Goal: Task Accomplishment & Management: Use online tool/utility

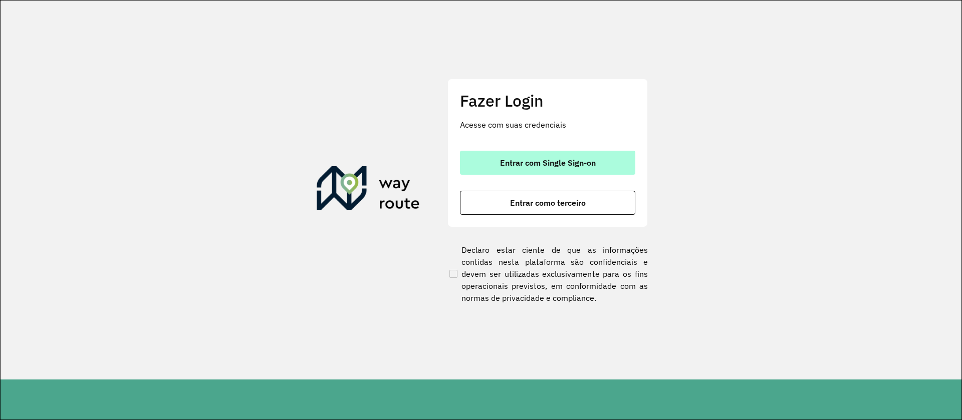
click at [492, 168] on button "Entrar com Single Sign-on" at bounding box center [547, 163] width 175 height 24
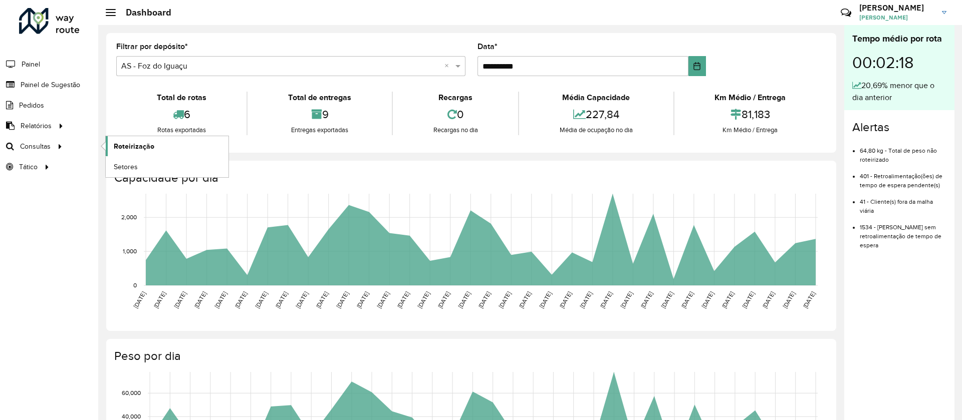
click at [115, 148] on span "Roteirização" at bounding box center [134, 146] width 41 height 11
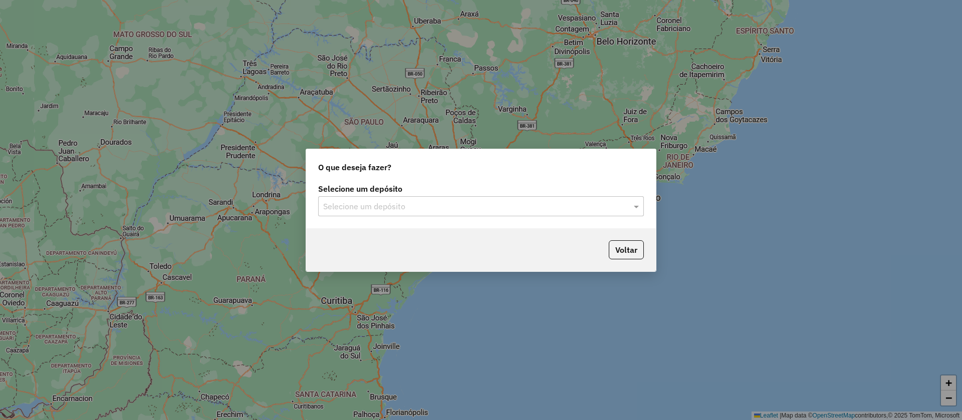
drag, startPoint x: 367, startPoint y: 201, endPoint x: 366, endPoint y: 220, distance: 19.1
click at [368, 202] on input "text" at bounding box center [470, 207] width 295 height 12
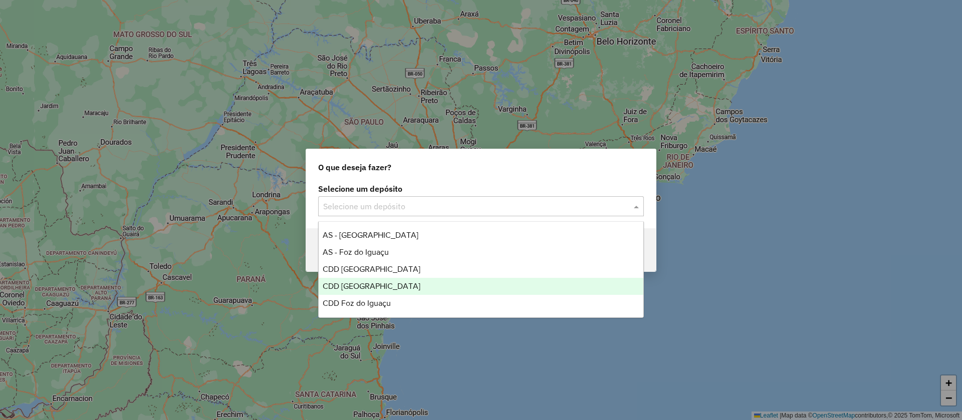
click at [355, 302] on span "CDD Foz do Iguaçu" at bounding box center [357, 303] width 68 height 9
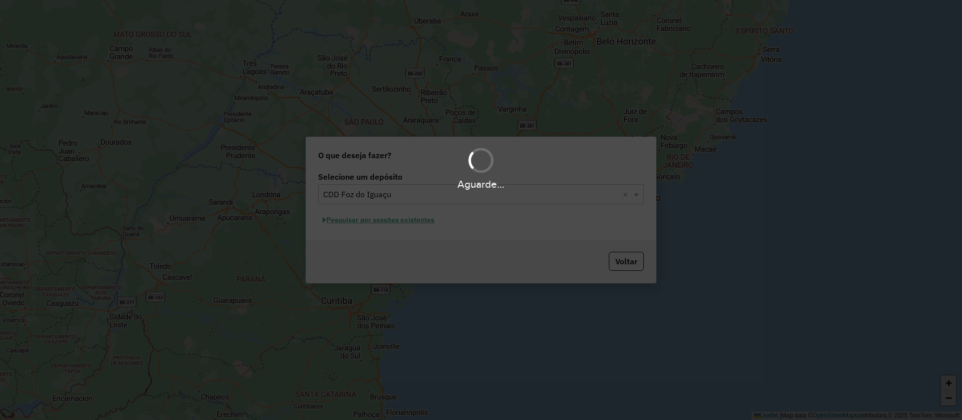
click at [383, 223] on div "Aguarde..." at bounding box center [481, 210] width 962 height 420
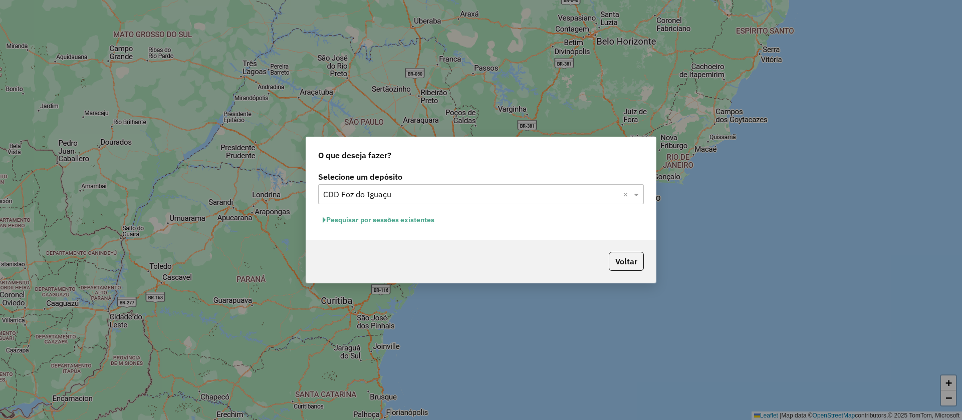
click at [390, 221] on button "Pesquisar por sessões existentes" at bounding box center [378, 220] width 121 height 16
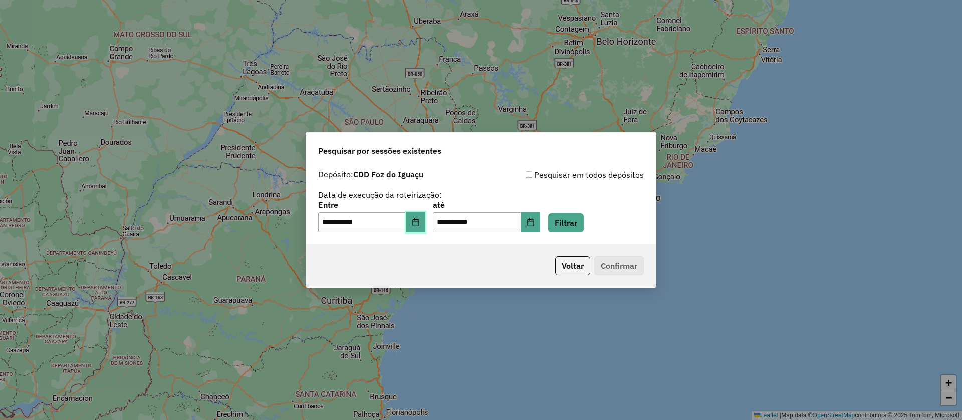
click at [420, 225] on icon "Choose Date" at bounding box center [416, 222] width 8 height 8
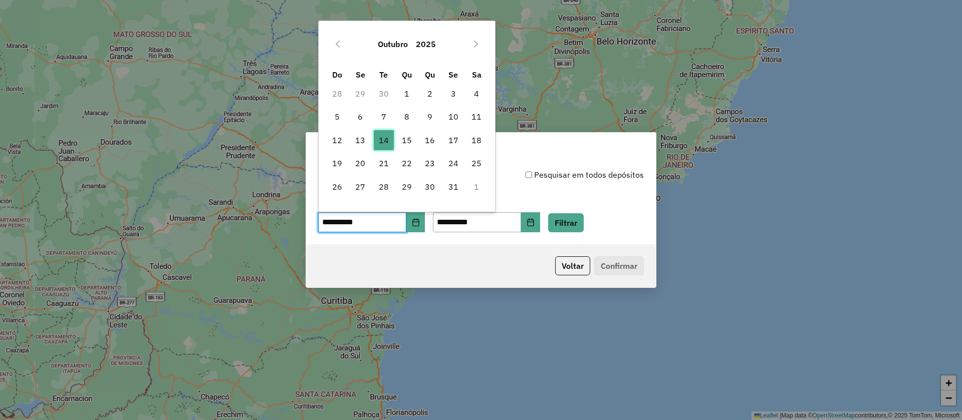
click at [387, 141] on span "14" at bounding box center [384, 140] width 20 height 20
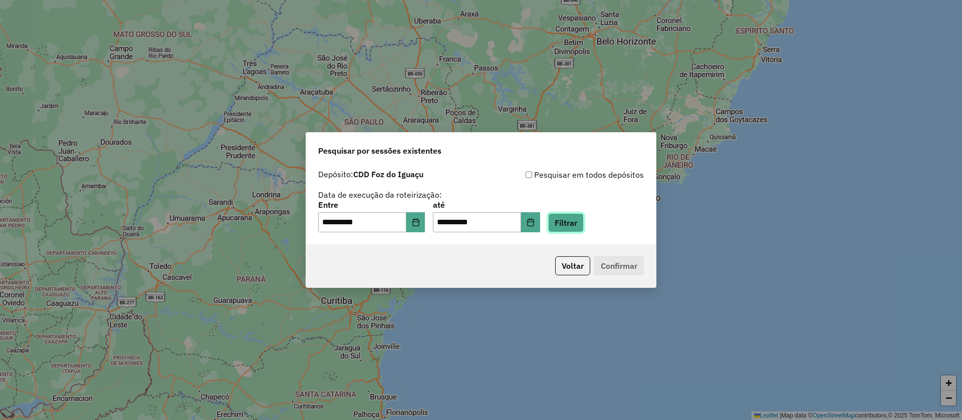
click at [568, 220] on button "Filtrar" at bounding box center [566, 222] width 36 height 19
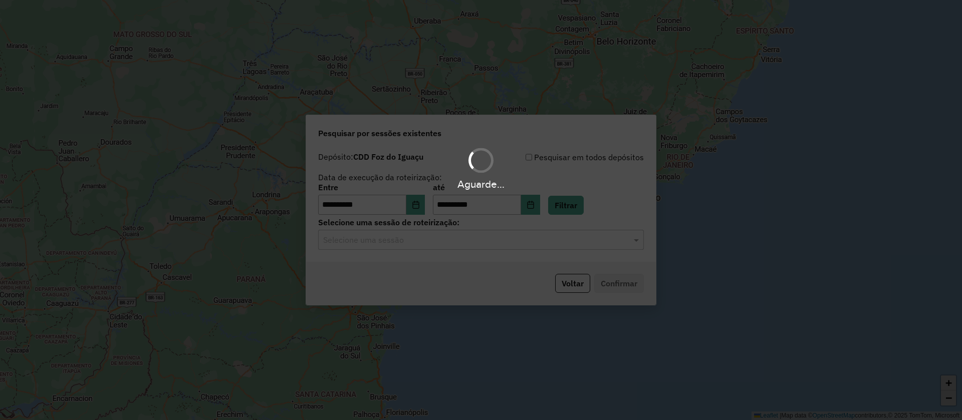
click at [389, 239] on div "Aguarde..." at bounding box center [481, 210] width 962 height 420
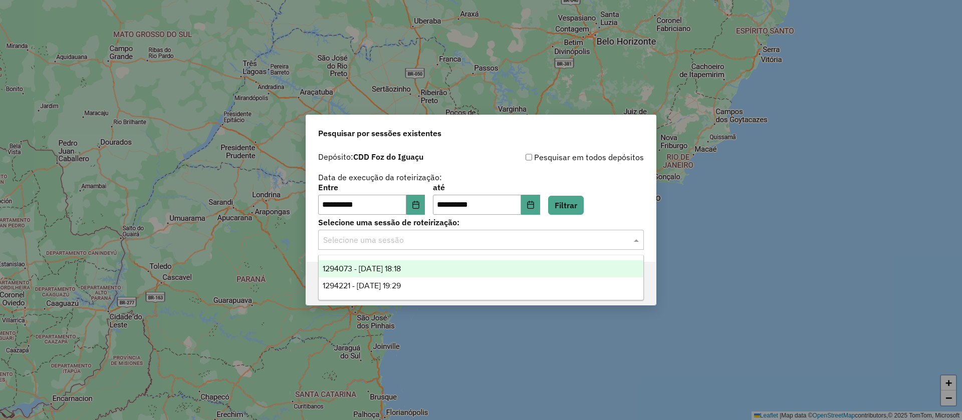
click at [396, 239] on input "text" at bounding box center [470, 240] width 295 height 12
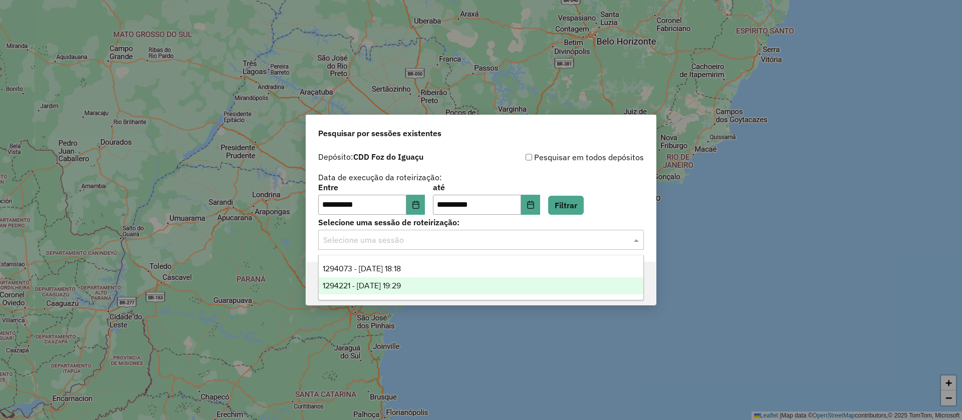
click at [406, 280] on div "1294221 - [DATE] 19:29" at bounding box center [481, 285] width 325 height 17
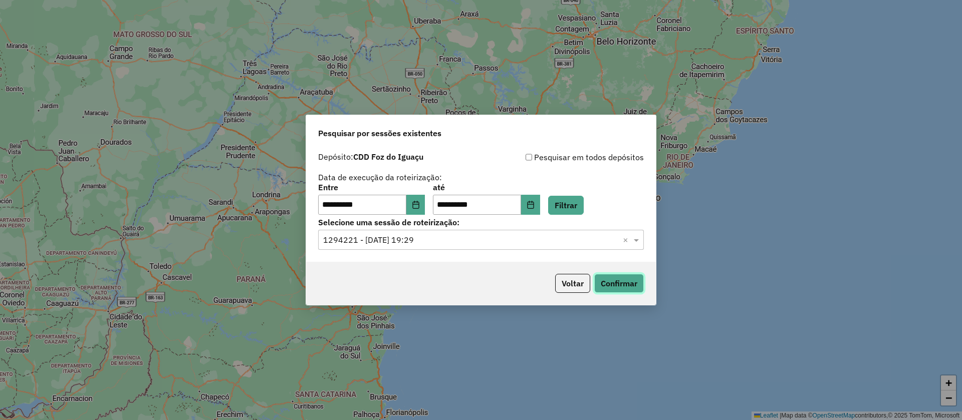
click at [628, 278] on button "Confirmar" at bounding box center [619, 283] width 50 height 19
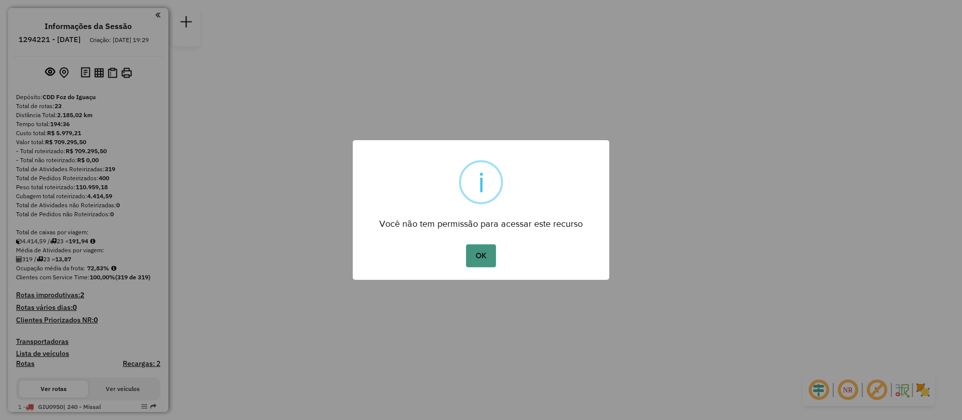
click at [472, 259] on button "OK" at bounding box center [481, 255] width 30 height 23
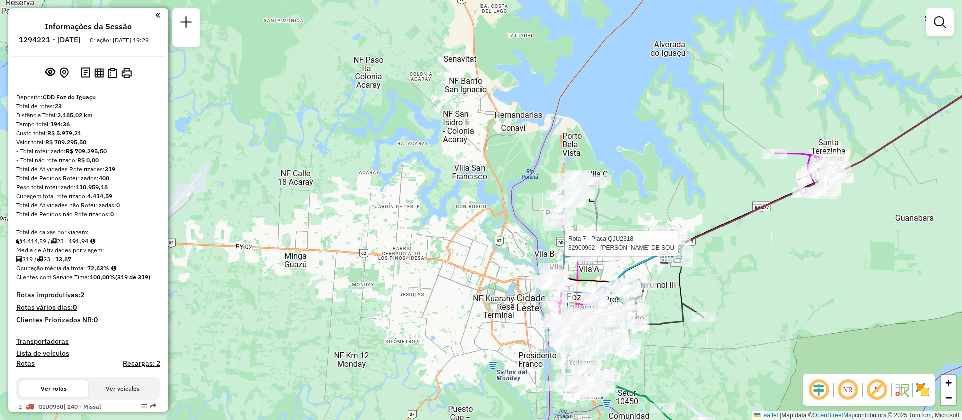
select select "**********"
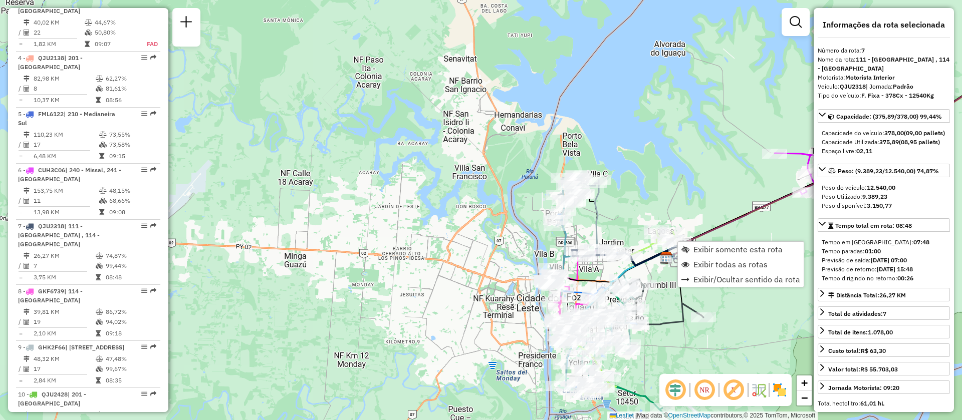
scroll to position [738, 0]
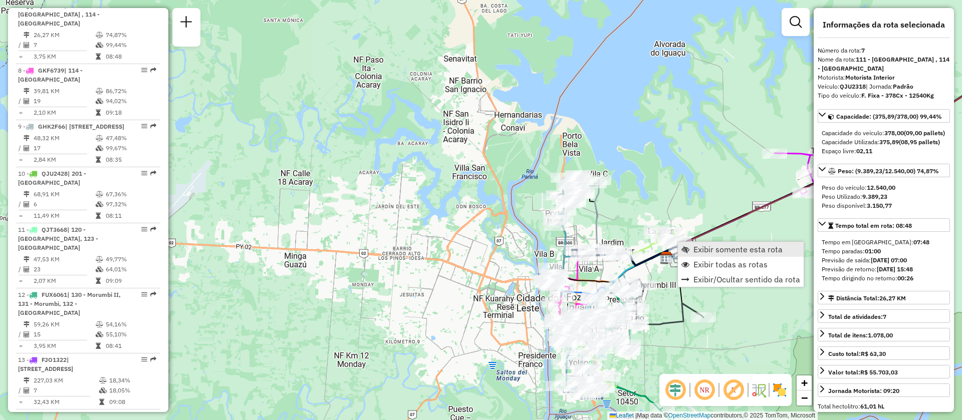
click at [707, 252] on span "Exibir somente esta rota" at bounding box center [737, 249] width 89 height 8
